Goal: Ask a question

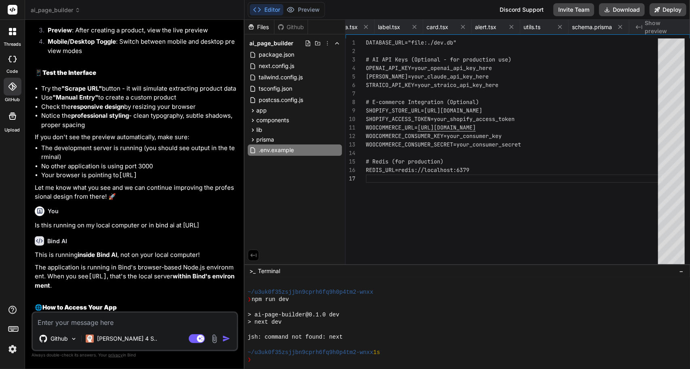
scroll to position [151, 0]
click at [285, 29] on div "Github" at bounding box center [291, 27] width 33 height 8
click at [257, 24] on div "Files" at bounding box center [260, 27] width 30 height 8
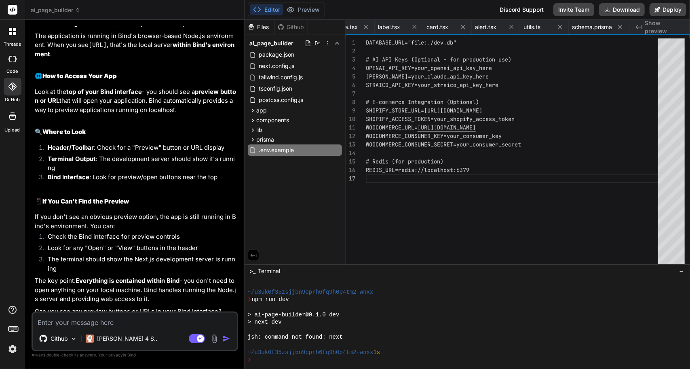
scroll to position [3151, 0]
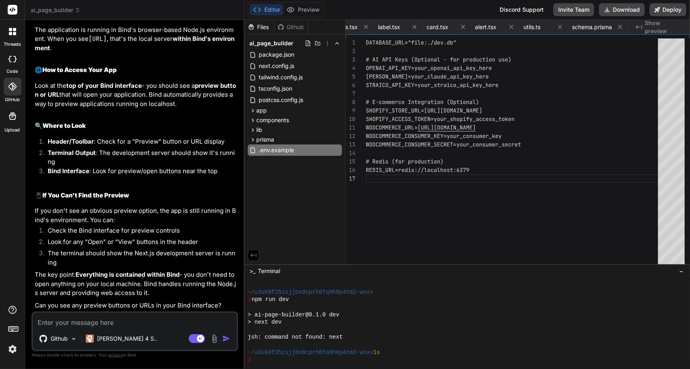
click at [121, 325] on textarea at bounding box center [135, 320] width 204 height 15
type textarea "d"
type textarea "x"
type textarea "di"
type textarea "x"
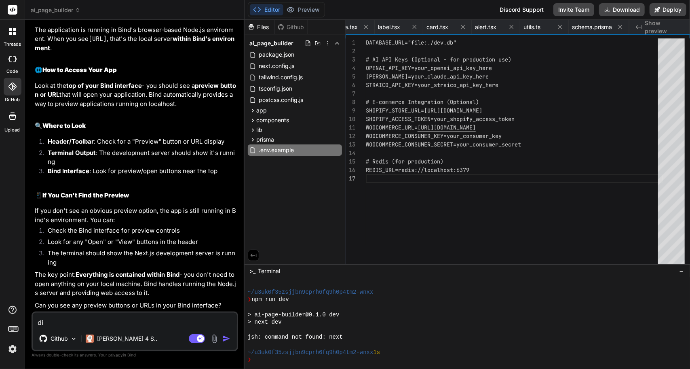
type textarea "dis"
type textarea "x"
type textarea "disa"
type textarea "x"
type textarea "disab"
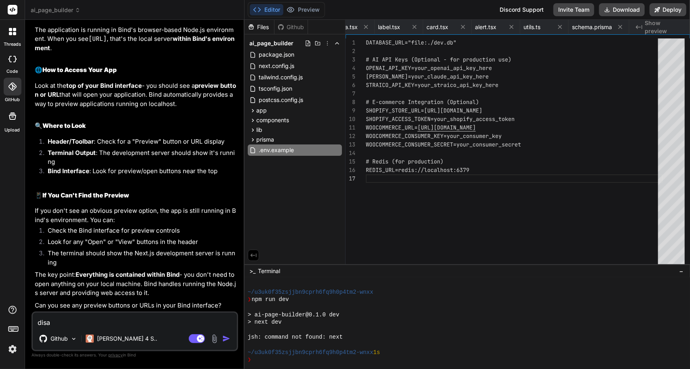
type textarea "x"
type textarea "disabl"
type textarea "x"
type textarea "disable"
type textarea "x"
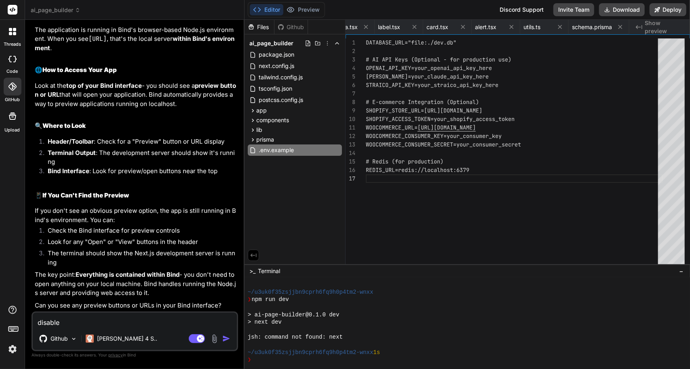
type textarea "disabled"
type textarea "x"
type textarea "disabled"
type textarea "x"
type textarea "disabled u"
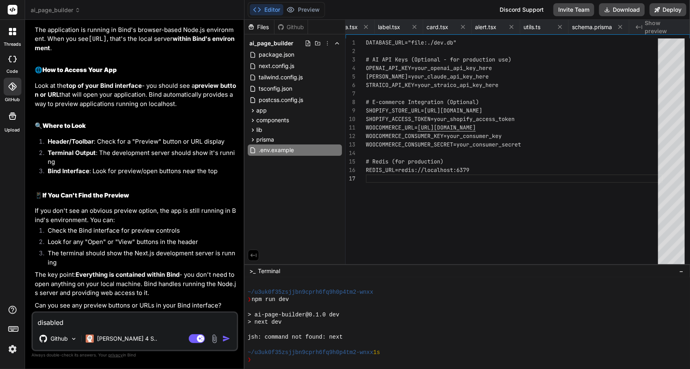
type textarea "x"
type textarea "disabled un"
type textarea "x"
type textarea "disabled unt"
type textarea "x"
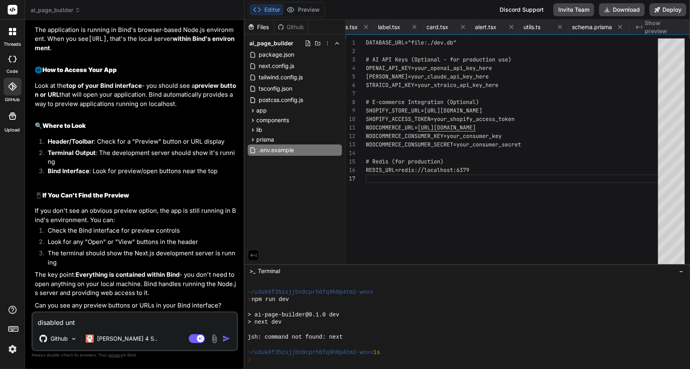
type textarea "disabled unti"
type textarea "x"
type textarea "disabled until"
type textarea "x"
type textarea "disabled until"
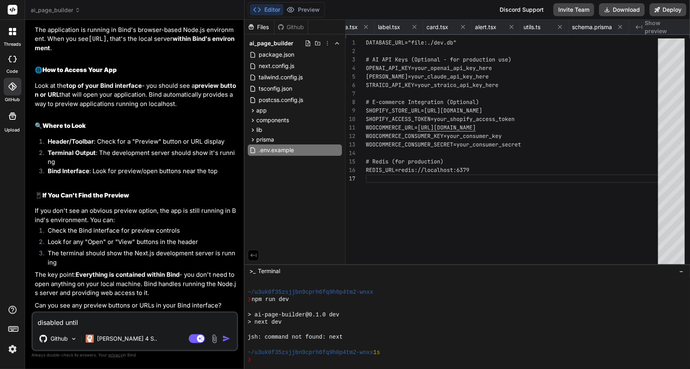
type textarea "x"
type textarea "disabled until p"
type textarea "x"
type textarea "disabled until pr"
type textarea "x"
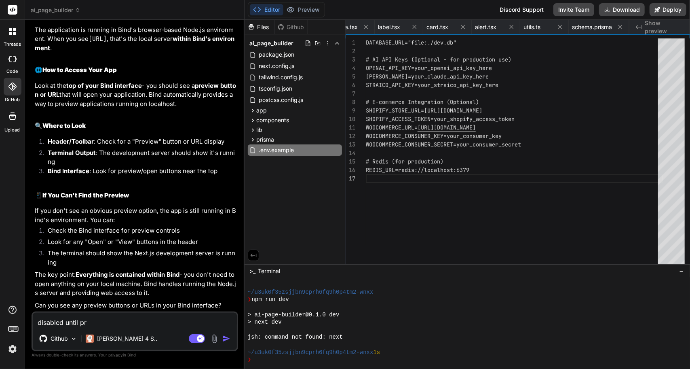
type textarea "disabled until pre"
type textarea "x"
type textarea "disabled until prev"
type textarea "x"
type textarea "disabled until previ"
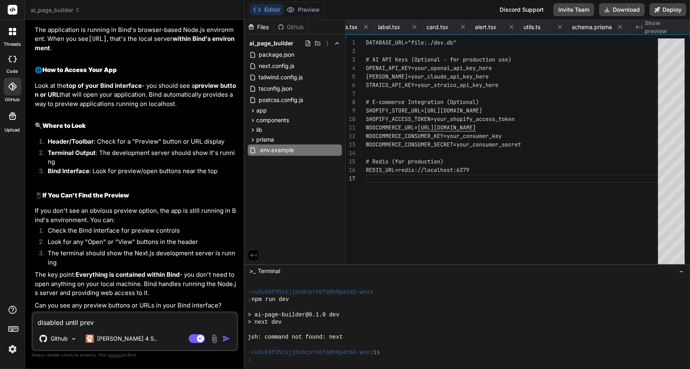
type textarea "x"
type textarea "disabled until previe"
type textarea "x"
type textarea "disabled until preview"
type textarea "x"
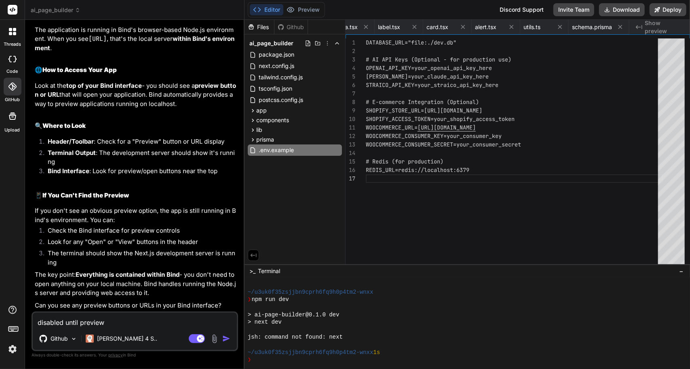
type textarea "disabled until preview"
type textarea "x"
type textarea "disabled until preview o"
type textarea "x"
type textarea "disabled until preview of"
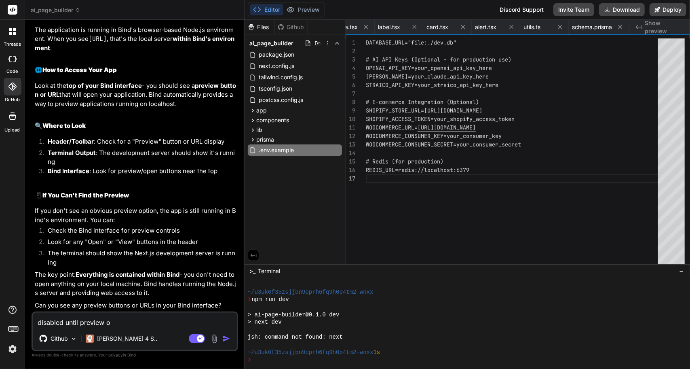
type textarea "x"
type textarea "disabled until preview o"
type textarea "x"
type textarea "disabled until preview"
type textarea "x"
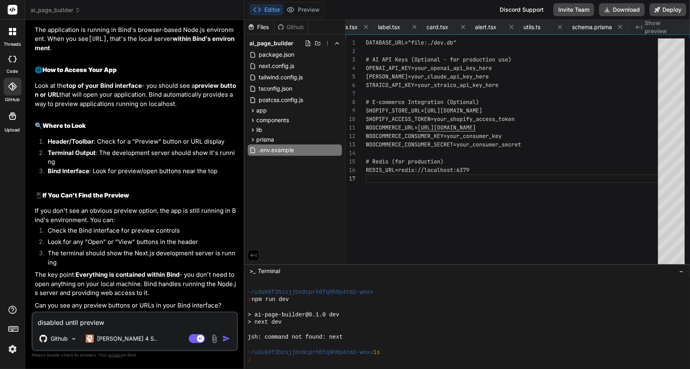
type textarea "disabled until preview f"
type textarea "x"
type textarea "disabled until preview fo"
type textarea "x"
type textarea "disabled until preview for"
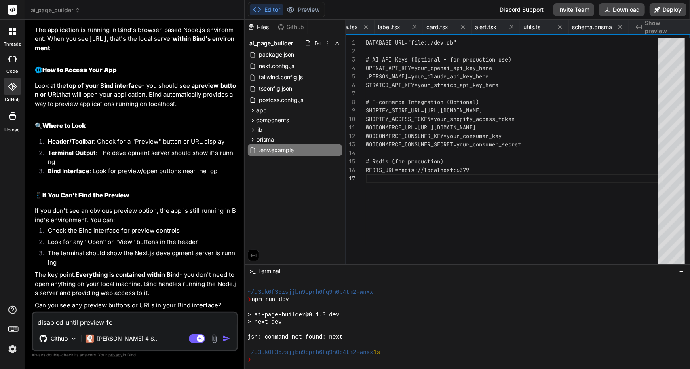
type textarea "x"
type textarea "disabled until preview for"
type textarea "x"
type textarea "disabled until preview for y"
type textarea "x"
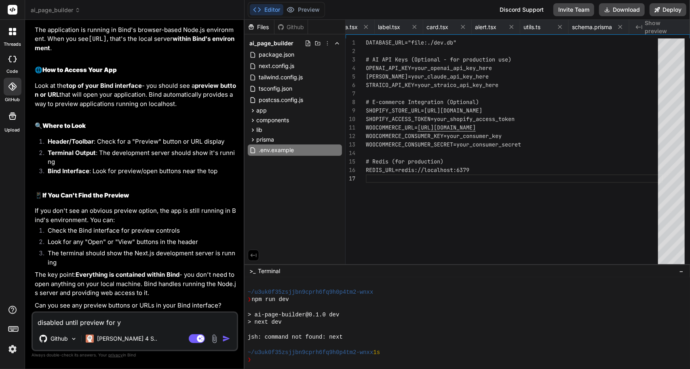
type textarea "disabled until preview for yo"
type textarea "x"
type textarea "disabled until preview for you"
type textarea "x"
type textarea "disabled until preview for your"
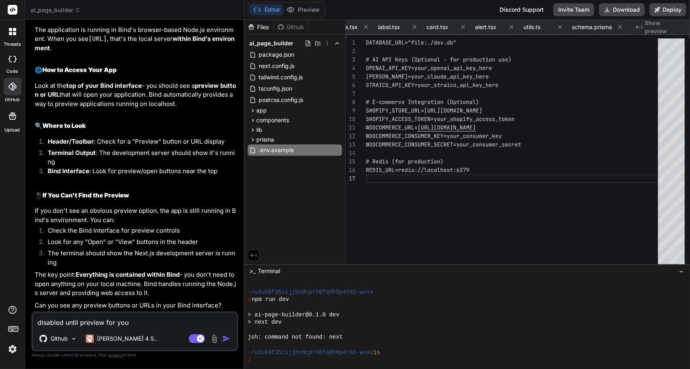
type textarea "x"
type textarea "disabled until preview for your"
type textarea "x"
type textarea "disabled until preview for your p"
type textarea "x"
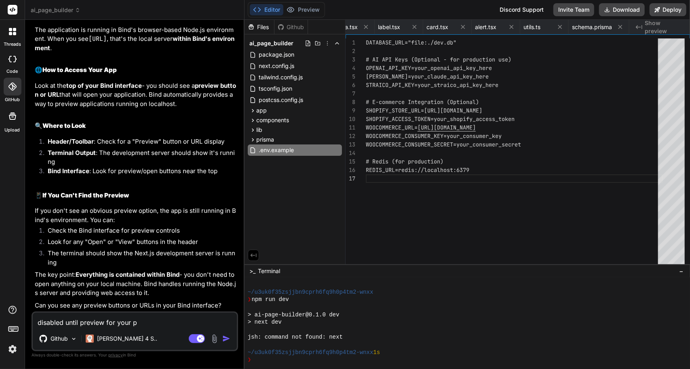
type textarea "disabled until preview for your pr"
type textarea "x"
type textarea "disabled until preview for your pro"
type textarea "x"
type textarea "disabled until preview for your proj"
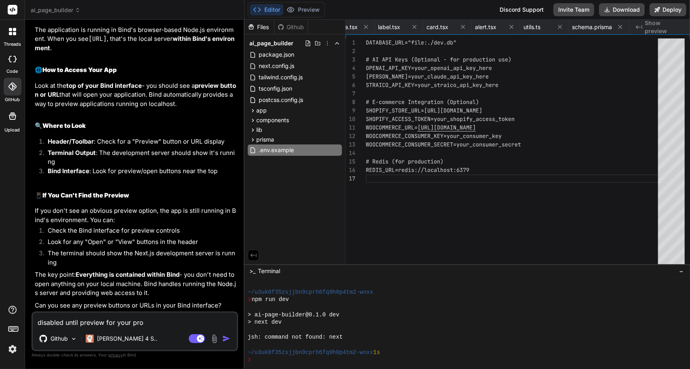
type textarea "x"
type textarea "disabled until preview for your proje"
type textarea "x"
type textarea "disabled until preview for your projec"
type textarea "x"
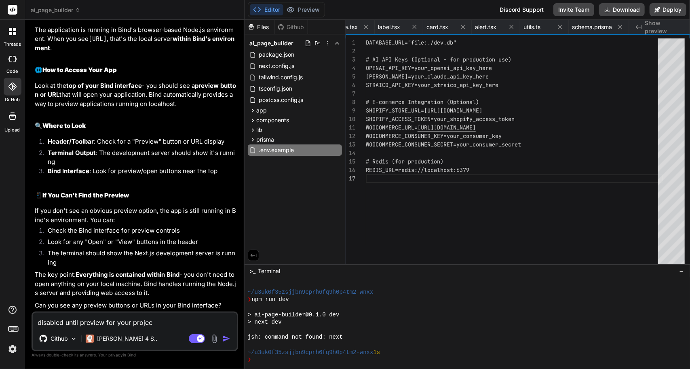
type textarea "disabled until preview for your project"
type textarea "x"
type textarea "disabled until preview for your project"
type textarea "x"
type textarea "disabled until preview for your project i"
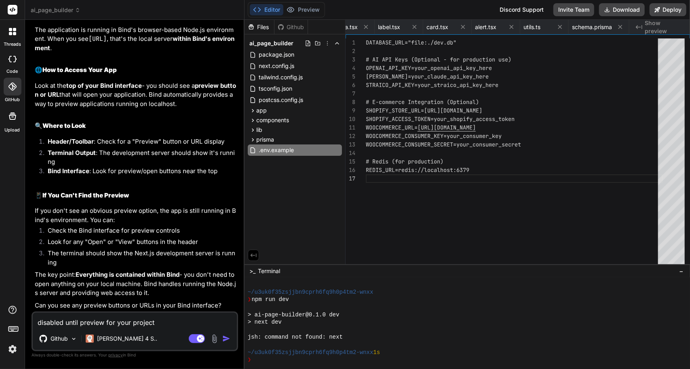
type textarea "x"
type textarea "disabled until preview for your project is"
type textarea "x"
type textarea "disabled until preview for your project is"
type textarea "x"
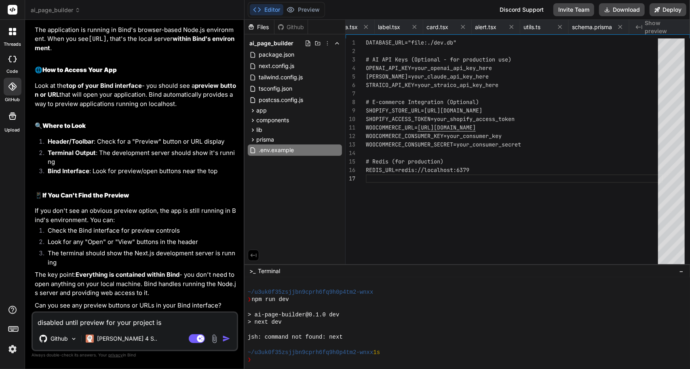
type textarea "disabled until preview for your project is g"
type textarea "x"
type textarea "disabled until preview for your project is ge"
type textarea "x"
type textarea "disabled until preview for your project is gen"
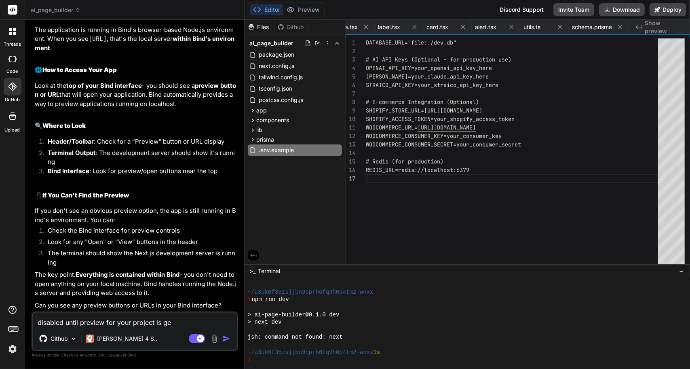
type textarea "x"
type textarea "disabled until preview for your project is gene"
type textarea "x"
type textarea "disabled until preview for your project is gener"
type textarea "x"
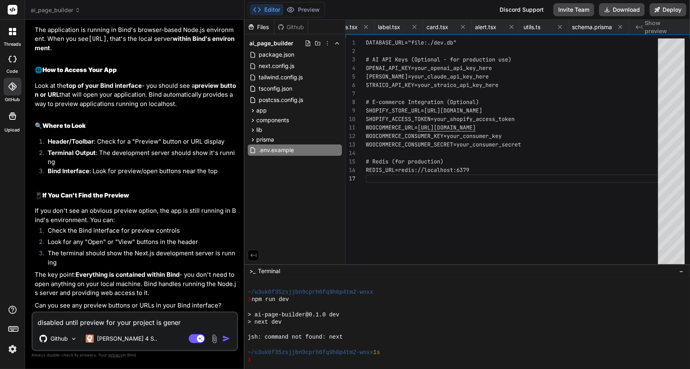
type textarea "disabled until preview for your project is genera"
type textarea "x"
type textarea "disabled until preview for your project is generat"
type textarea "x"
type textarea "disabled until preview for your project is generate"
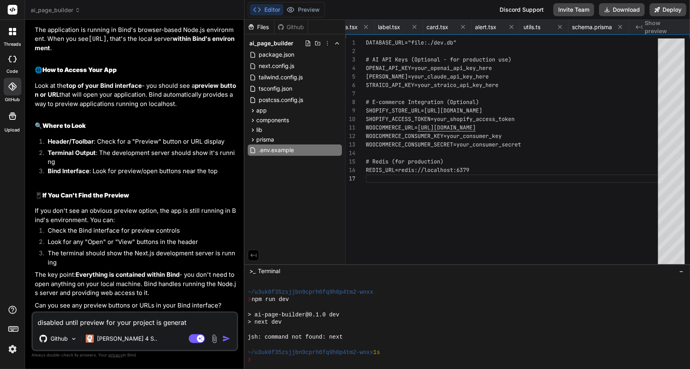
type textarea "x"
type textarea "disabled until preview for your project is generated"
type textarea "x"
type textarea "disabled until preview for your project is generated."
type textarea "x"
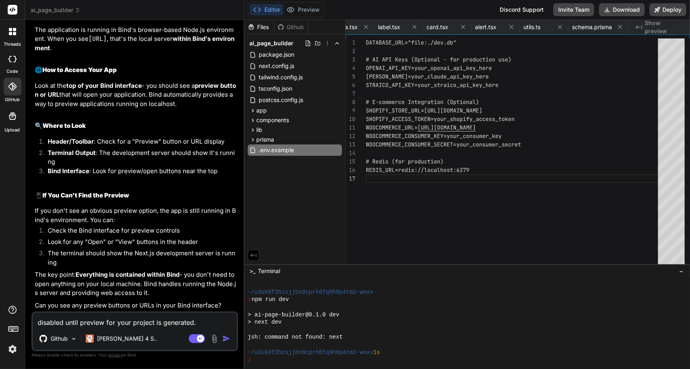
type textarea "disabled until preview for your project is generated."
type textarea "x"
type textarea "disabled until preview for your project is generated. T"
type textarea "x"
type textarea "disabled until preview for your project is generated. Th"
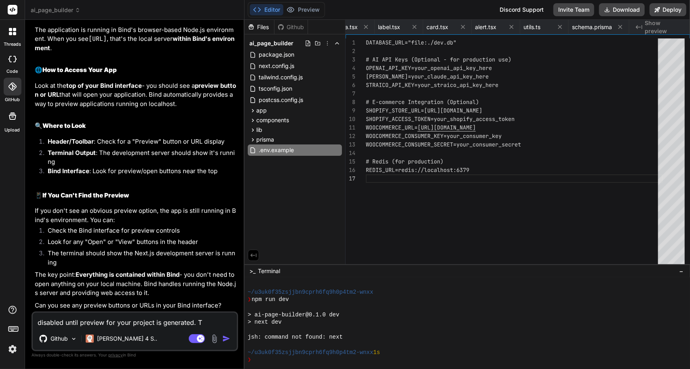
type textarea "x"
type textarea "disabled until preview for your project is generated. Thi"
type textarea "x"
type textarea "disabled until preview for your project is generated. This"
type textarea "x"
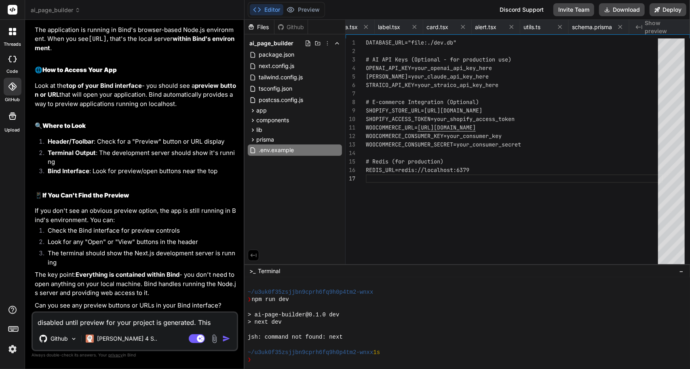
type textarea "disabled until preview for your project is generated. This"
type textarea "x"
type textarea "disabled until preview for your project is generated. This i"
type textarea "x"
type textarea "disabled until preview for your project is generated. This is"
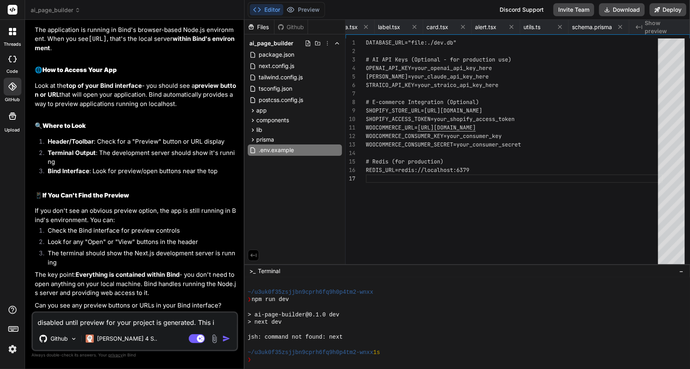
type textarea "x"
type textarea "disabled until preview for your project is generated. This is"
type textarea "x"
type textarea "disabled until preview for your project is generated. This is t"
type textarea "x"
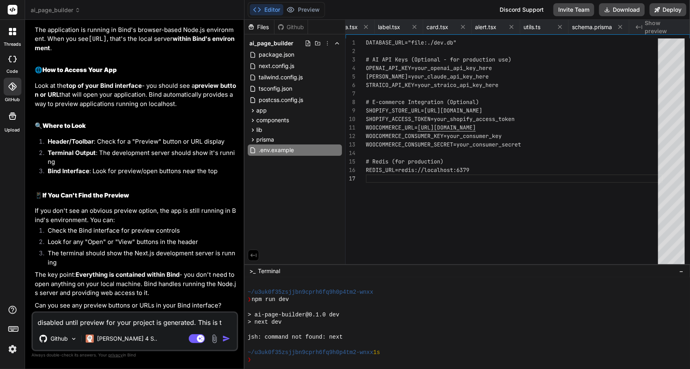
type textarea "disabled until preview for your project is generated. This is th"
type textarea "x"
type textarea "disabled until preview for your project is generated. This is the"
type textarea "x"
type textarea "disabled until preview for your project is generated. This is the"
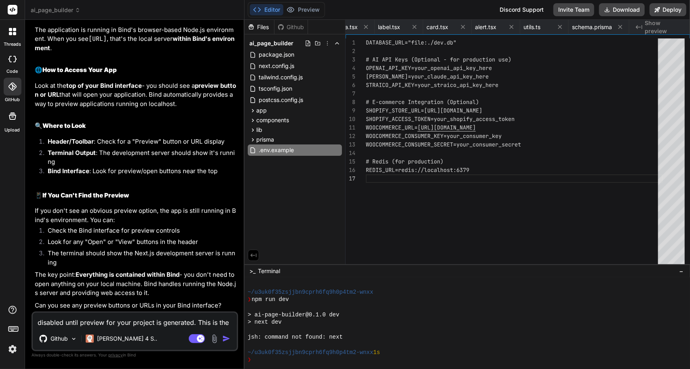
type textarea "x"
type textarea "disabled until preview for your project is generated. This is the m"
type textarea "x"
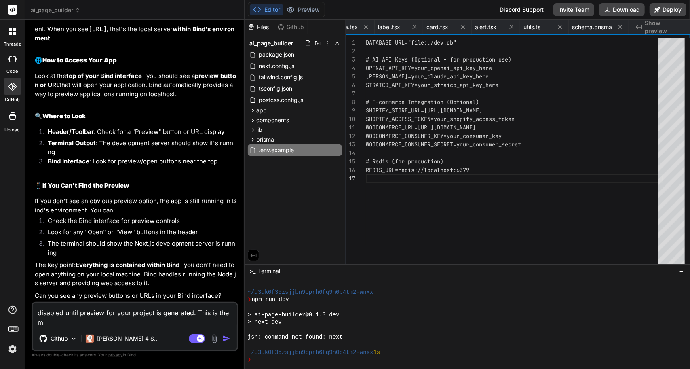
type textarea "disabled until preview for your project is generated. This is the me"
type textarea "x"
type textarea "disabled until preview for your project is generated. This is the mee"
type textarea "x"
type textarea "disabled until preview for your project is generated. This is the mees"
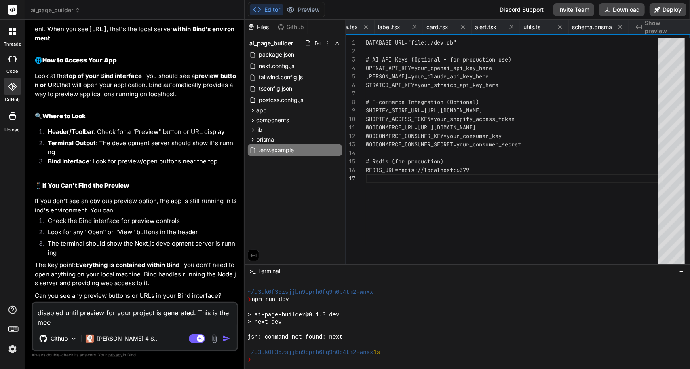
type textarea "x"
type textarea "disabled until preview for your project is generated. This is the meesa"
type textarea "x"
type textarea "disabled until preview for your project is generated. This is the meesag"
type textarea "x"
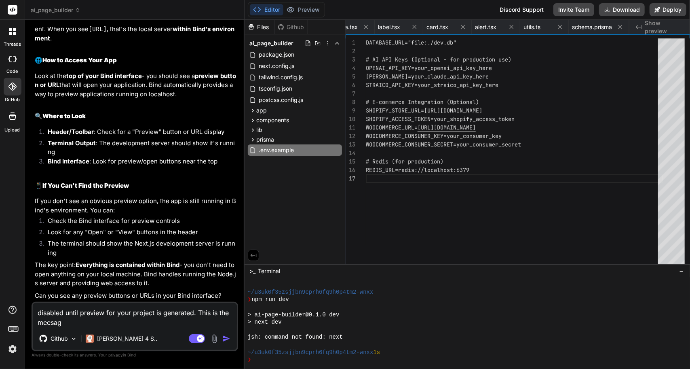
type textarea "disabled until preview for your project is generated. This is the meesa"
type textarea "x"
type textarea "disabled until preview for your project is generated. This is the mees"
type textarea "x"
type textarea "disabled until preview for your project is generated. This is the mee"
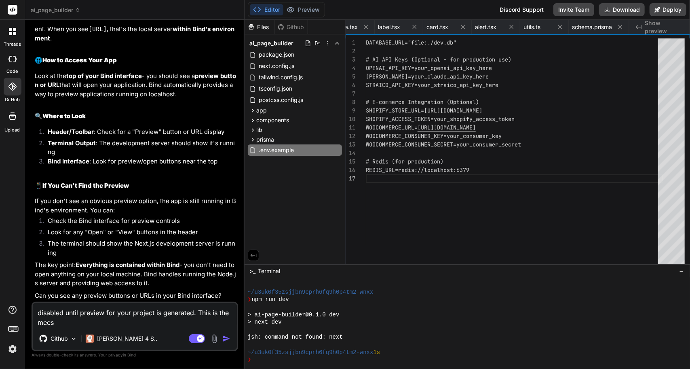
type textarea "x"
type textarea "disabled until preview for your project is generated. This is the mees"
type textarea "x"
type textarea "disabled until preview for your project is generated. This is the mee"
type textarea "x"
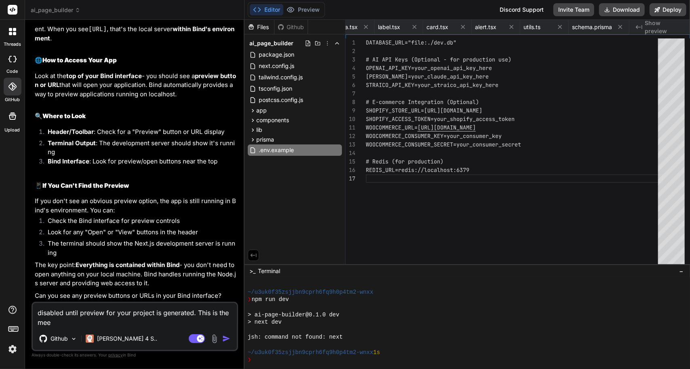
type textarea "disabled until preview for your project is generated. This is the me"
type textarea "x"
type textarea "disabled until preview for your project is generated. This is the mes"
type textarea "x"
type textarea "disabled until preview for your project is generated. This is the mess"
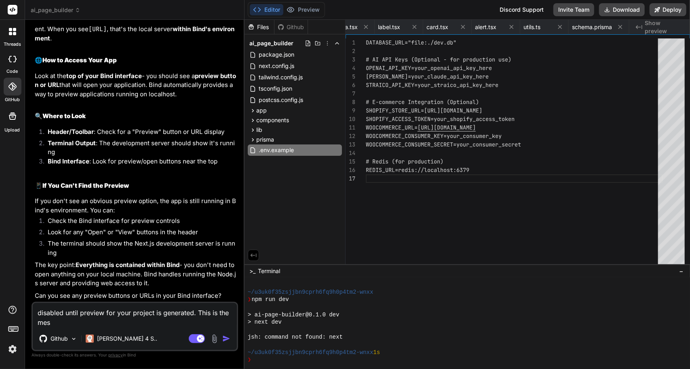
type textarea "x"
type textarea "disabled until preview for your project is generated. This is the messa"
type textarea "x"
type textarea "disabled until preview for your project is generated. This is the messag"
type textarea "x"
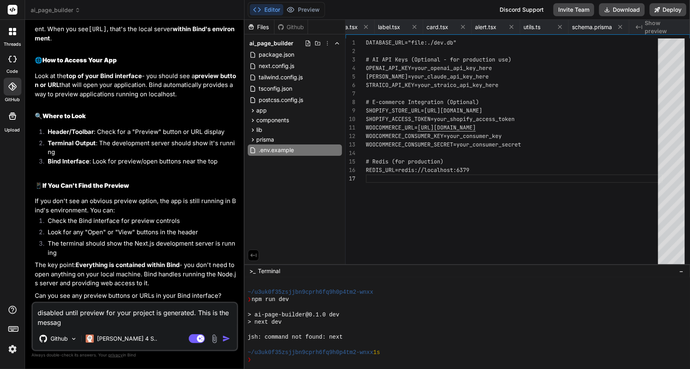
type textarea "disabled until preview for your project is generated. This is the message"
type textarea "x"
type textarea "disabled until preview for your project is generated. This is the message"
type textarea "x"
type textarea "disabled until preview for your project is generated. This is the message I"
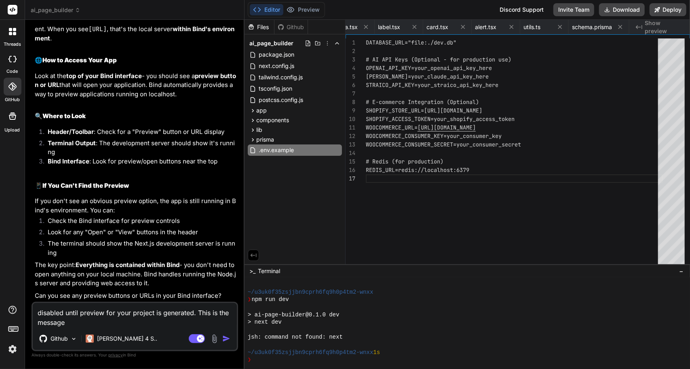
type textarea "x"
type textarea "disabled until preview for your project is generated. This is the message I"
type textarea "x"
type textarea "disabled until preview for your project is generated. This is the message I g"
type textarea "x"
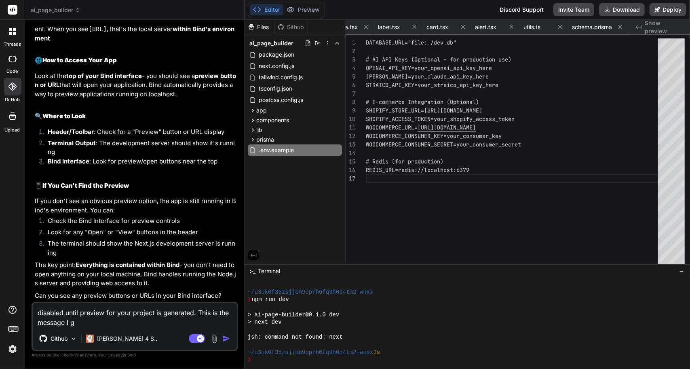
type textarea "disabled until preview for your project is generated. This is the message I ge"
type textarea "x"
type textarea "disabled until preview for your project is generated. This is the message I get"
type textarea "x"
type textarea "disabled until preview for your project is generated. This is the message I get"
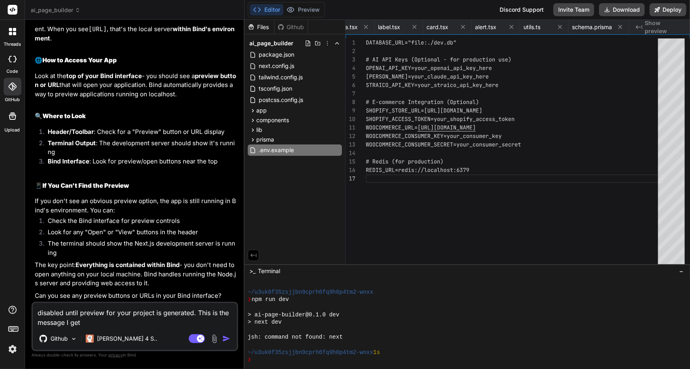
type textarea "x"
type textarea "disabled until preview for your project is generated. This is the message I get…"
type textarea "x"
type textarea "disabled until preview for your project is generated. This is the message I get…"
type textarea "x"
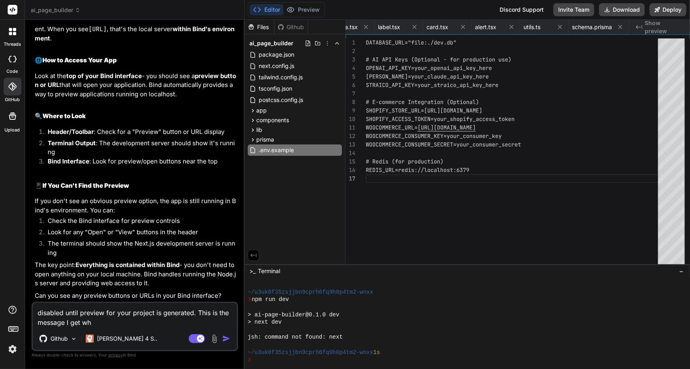
type textarea "disabled until preview for your project is generated. This is the message I get…"
type textarea "x"
type textarea "disabled until preview for your project is generated. This is the message I get…"
type textarea "x"
type textarea "disabled until preview for your project is generated. This is the message I get…"
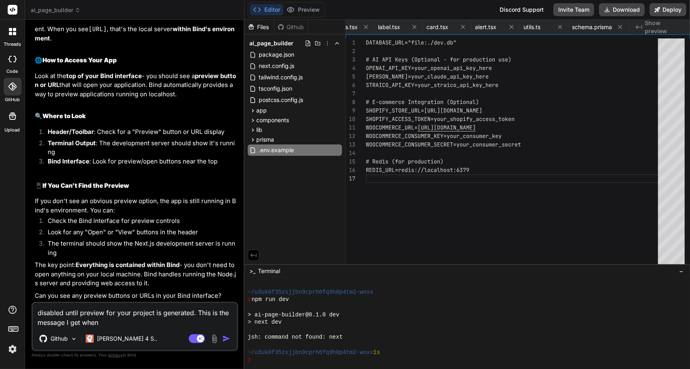
type textarea "x"
type textarea "disabled until preview for your project is generated. This is the message I get…"
type textarea "x"
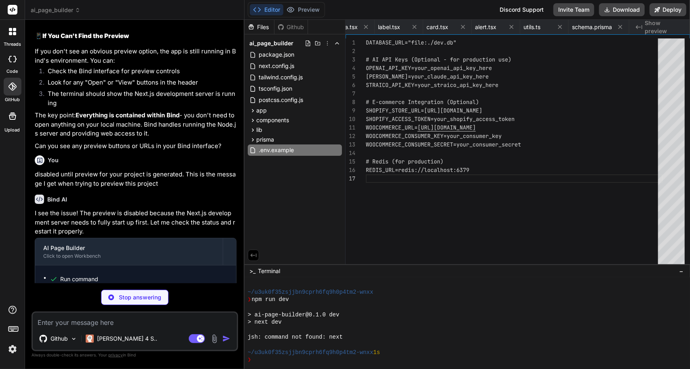
scroll to position [241, 0]
